Goal: Task Accomplishment & Management: Manage account settings

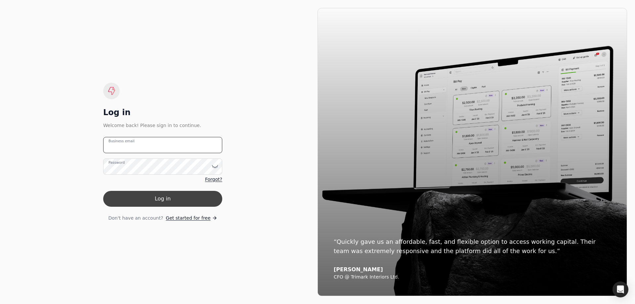
type email "[EMAIL_ADDRESS][DOMAIN_NAME]"
click at [175, 196] on button "Log in" at bounding box center [162, 199] width 119 height 16
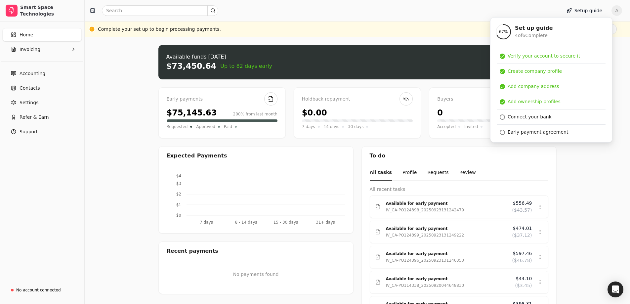
click at [376, 26] on div "Complete your set up to begin processing payments. Finish set up" at bounding box center [357, 29] width 519 height 11
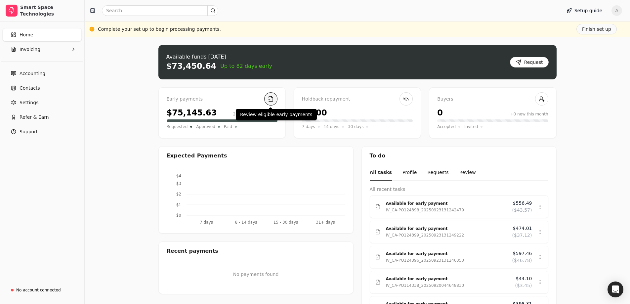
click at [273, 100] on link at bounding box center [270, 98] width 13 height 13
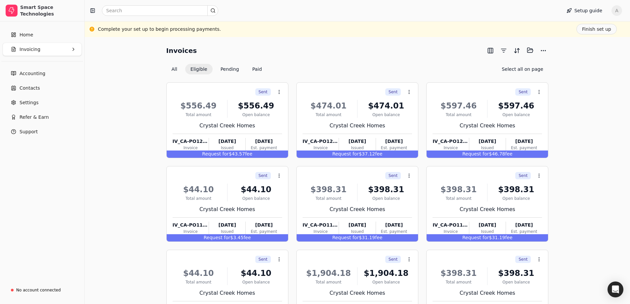
scroll to position [58, 0]
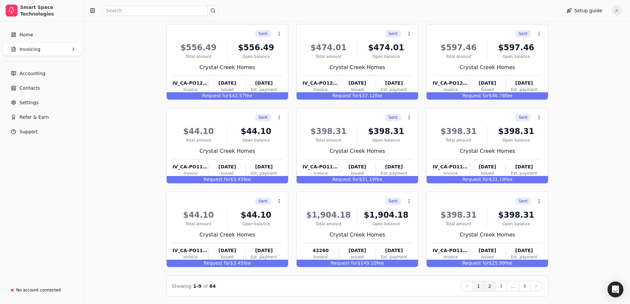
click at [490, 285] on button "2" at bounding box center [490, 286] width 12 height 11
click at [503, 287] on button "3" at bounding box center [501, 286] width 12 height 11
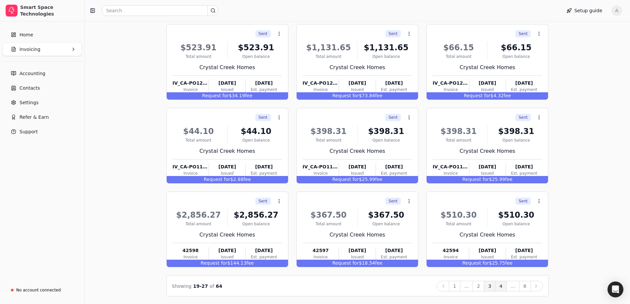
click at [503, 287] on button "4" at bounding box center [501, 286] width 12 height 11
click at [500, 286] on button "5" at bounding box center [501, 286] width 12 height 11
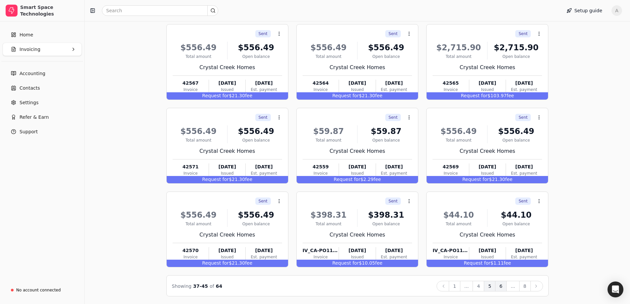
click at [504, 287] on button "6" at bounding box center [501, 286] width 12 height 11
